Goal: Information Seeking & Learning: Learn about a topic

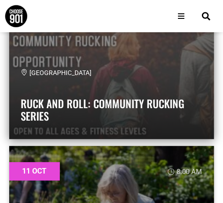
scroll to position [16679, 0]
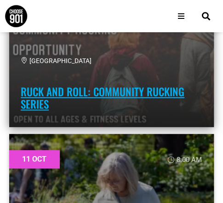
click at [66, 90] on link "Ruck and Roll: Community Rucking Series" at bounding box center [103, 98] width 164 height 28
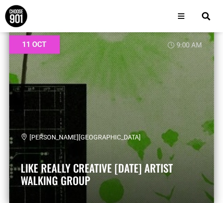
scroll to position [17195, 0]
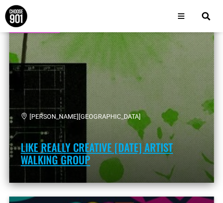
click at [138, 148] on link "Like Really Creative Saturday Artist Walking Group" at bounding box center [97, 153] width 152 height 28
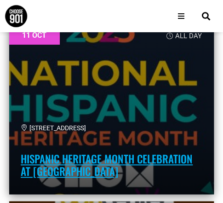
scroll to position [17390, 0]
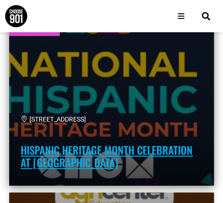
click at [147, 150] on link "Hispanic Heritage Month Celebration at CMOM" at bounding box center [107, 156] width 172 height 28
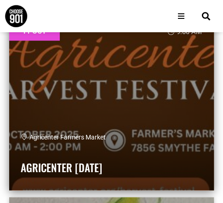
scroll to position [17585, 0]
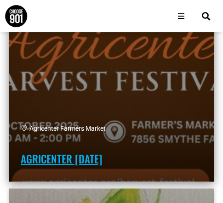
drag, startPoint x: 127, startPoint y: 161, endPoint x: 132, endPoint y: 159, distance: 5.8
click at [102, 161] on link "Agricenter Harvest Festival" at bounding box center [61, 158] width 81 height 16
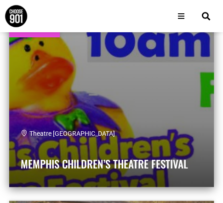
scroll to position [18744, 0]
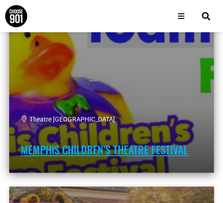
click at [154, 148] on link "Memphis Children’s Theatre Festival" at bounding box center [104, 149] width 167 height 16
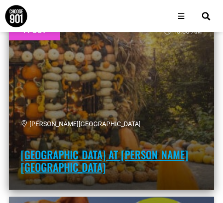
scroll to position [18939, 0]
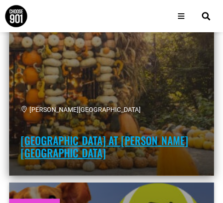
click at [158, 141] on link "Pumpkin House at Dixon Gallery and Gardens" at bounding box center [104, 146] width 167 height 28
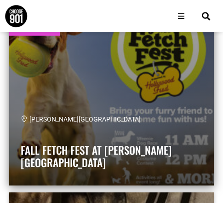
scroll to position [19134, 0]
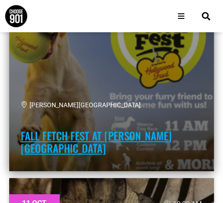
click at [136, 142] on link "Fall Fetch Fest at Overton Bark" at bounding box center [96, 142] width 151 height 28
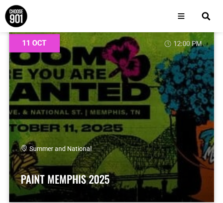
scroll to position [21212, 0]
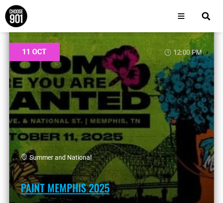
click at [84, 185] on link "Paint Memphis 2025" at bounding box center [65, 188] width 89 height 16
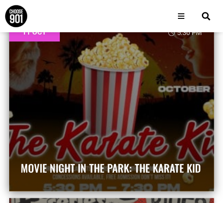
scroll to position [22785, 0]
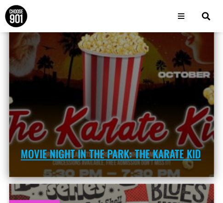
click at [167, 152] on link "Movie Night in the Park: The Karate Kid" at bounding box center [111, 154] width 180 height 16
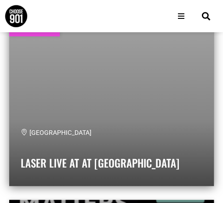
scroll to position [23394, 0]
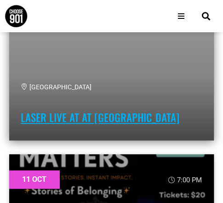
click at [142, 114] on link "Laser Live at at MoSH Planetarium" at bounding box center [100, 117] width 158 height 16
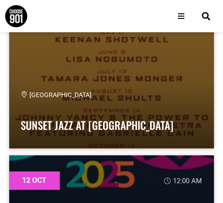
scroll to position [25518, 0]
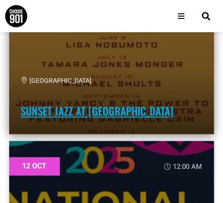
click at [119, 113] on link "Sunset Jazz at Court Square" at bounding box center [97, 111] width 153 height 16
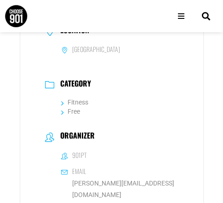
scroll to position [689, 0]
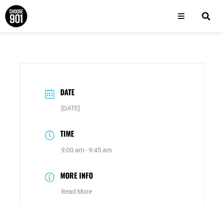
scroll to position [597, 0]
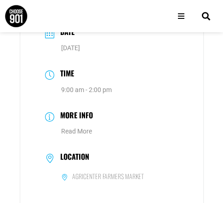
scroll to position [413, 0]
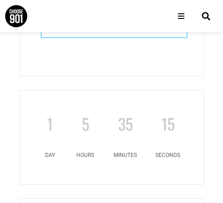
scroll to position [965, 0]
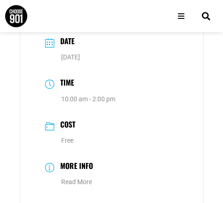
scroll to position [505, 0]
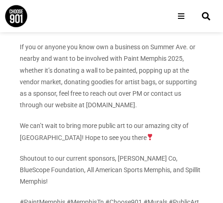
scroll to position [368, 0]
